Goal: Information Seeking & Learning: Check status

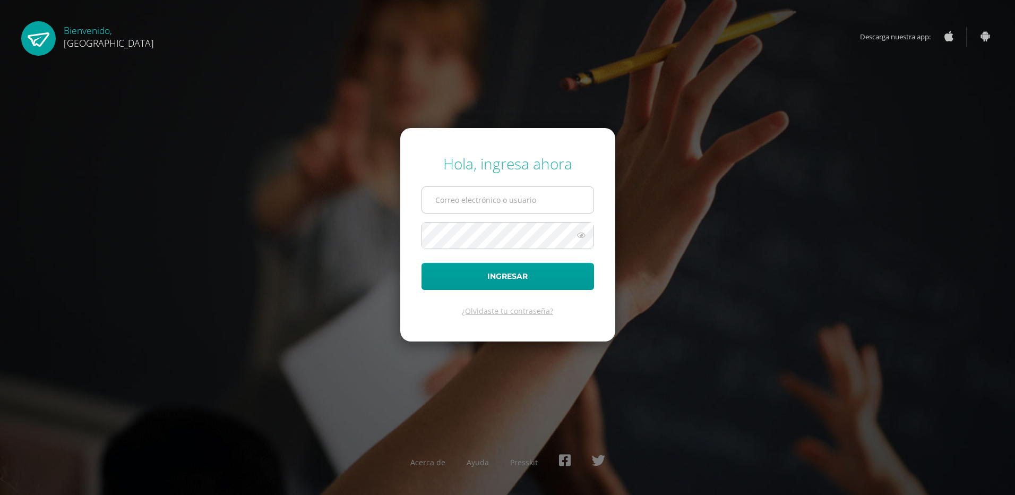
click at [439, 199] on input "text" at bounding box center [507, 200] width 171 height 26
type input "carlosfqpineda@hotmail.com"
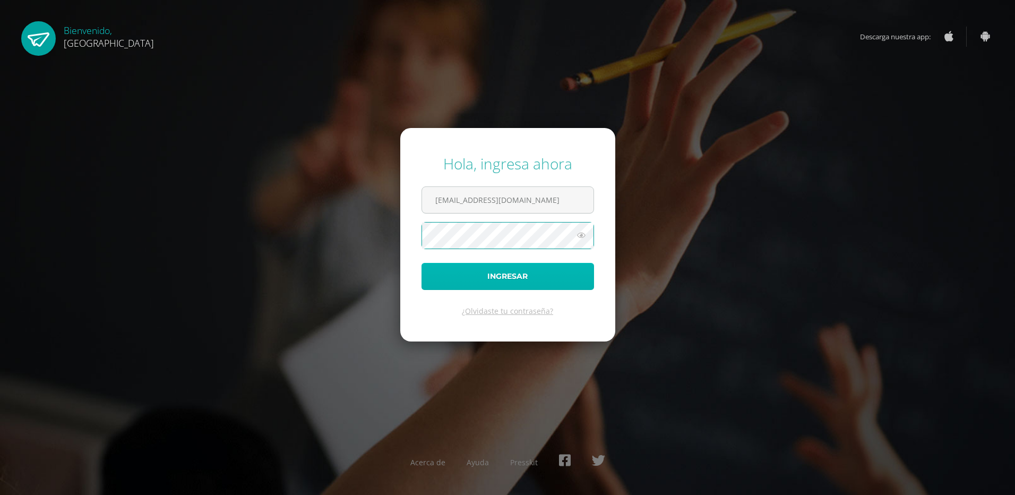
click at [510, 278] on button "Ingresar" at bounding box center [508, 276] width 173 height 27
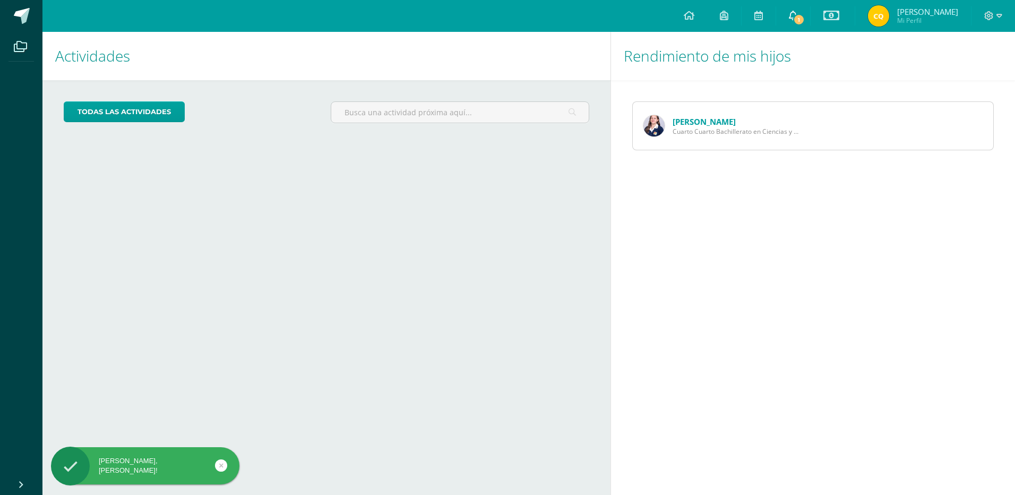
click at [800, 16] on span "1" at bounding box center [799, 20] width 12 height 12
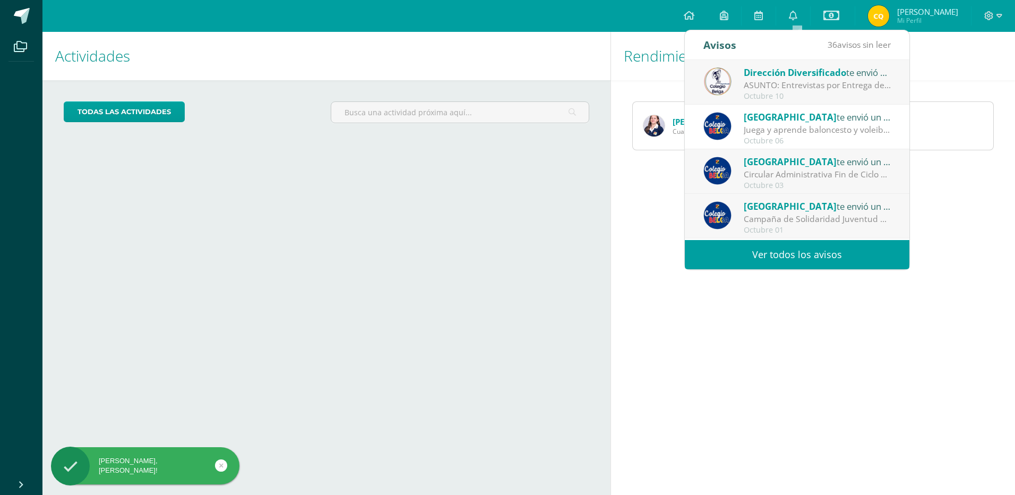
click at [777, 84] on div "ASUNTO: Entrevistas por Entrega de Notas Cuarta Unidad: ASUNTO: Entrevistas por…" at bounding box center [818, 85] width 148 height 12
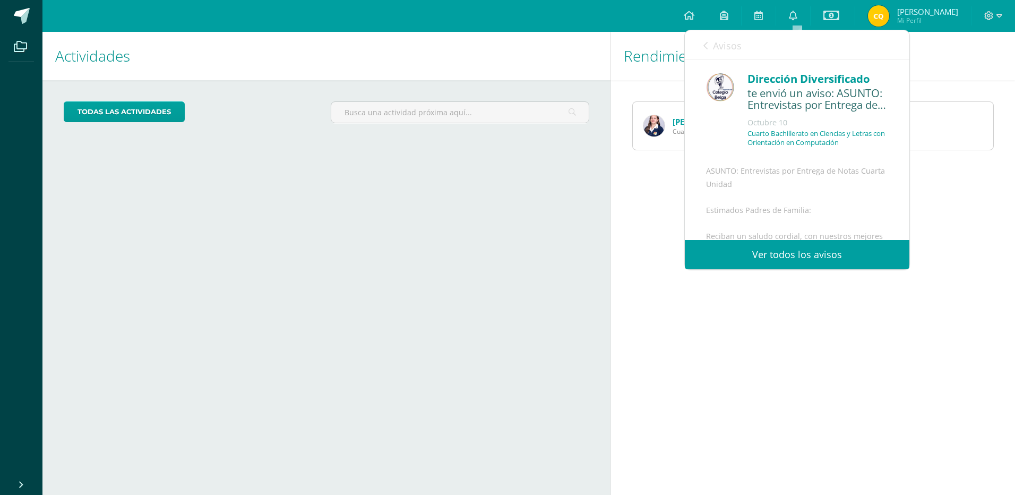
click at [778, 155] on div "Cuarto Bachillerato en Ciencias y Letras con Orientación en Computación" at bounding box center [817, 142] width 141 height 27
click at [763, 188] on div "ASUNTO: Entrevistas por Entrega de Notas Cuarta Unidad Estimados Padres de Fami…" at bounding box center [797, 364] width 182 height 398
click at [748, 225] on div "ASUNTO: Entrevistas por Entrega de Notas Cuarta Unidad Estimados Padres de Fami…" at bounding box center [797, 364] width 182 height 398
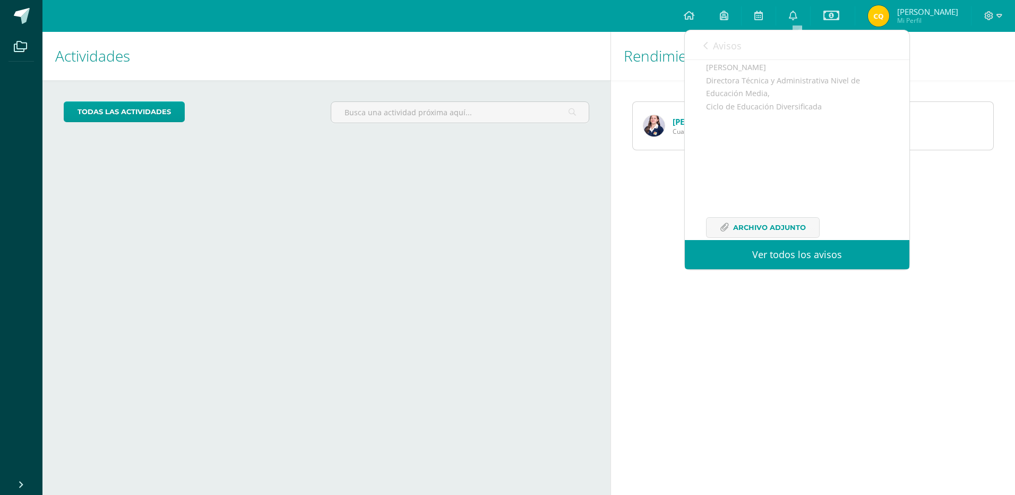
scroll to position [333, 0]
click at [745, 205] on span "Archivo Adjunto" at bounding box center [769, 206] width 73 height 20
drag, startPoint x: 308, startPoint y: 334, endPoint x: 312, endPoint y: 324, distance: 10.3
click at [310, 330] on div "Actividades Mis hijos todas las Actividades No tienes actividades Échale un vis…" at bounding box center [324, 263] width 572 height 463
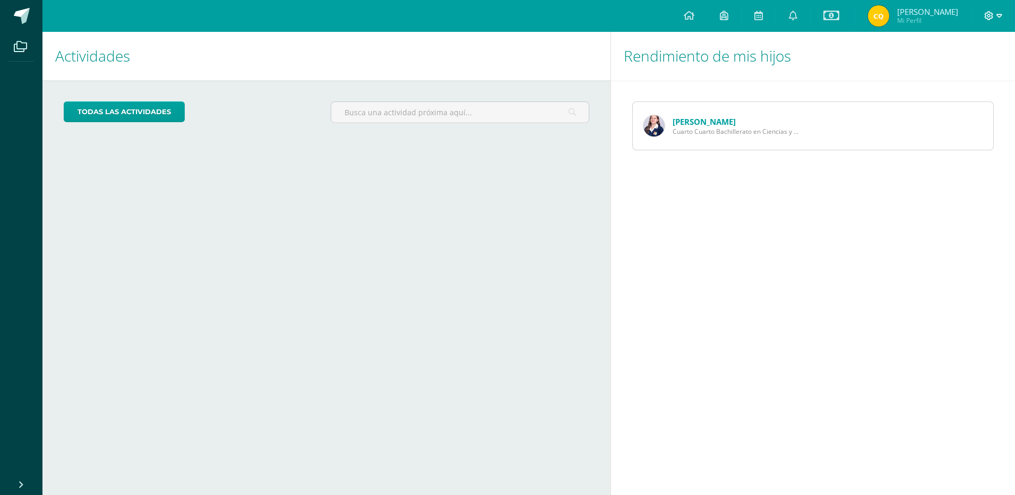
click at [998, 13] on icon at bounding box center [999, 16] width 6 height 10
click at [961, 71] on span "Cerrar sesión" at bounding box center [966, 72] width 48 height 10
